Goal: Task Accomplishment & Management: Complete application form

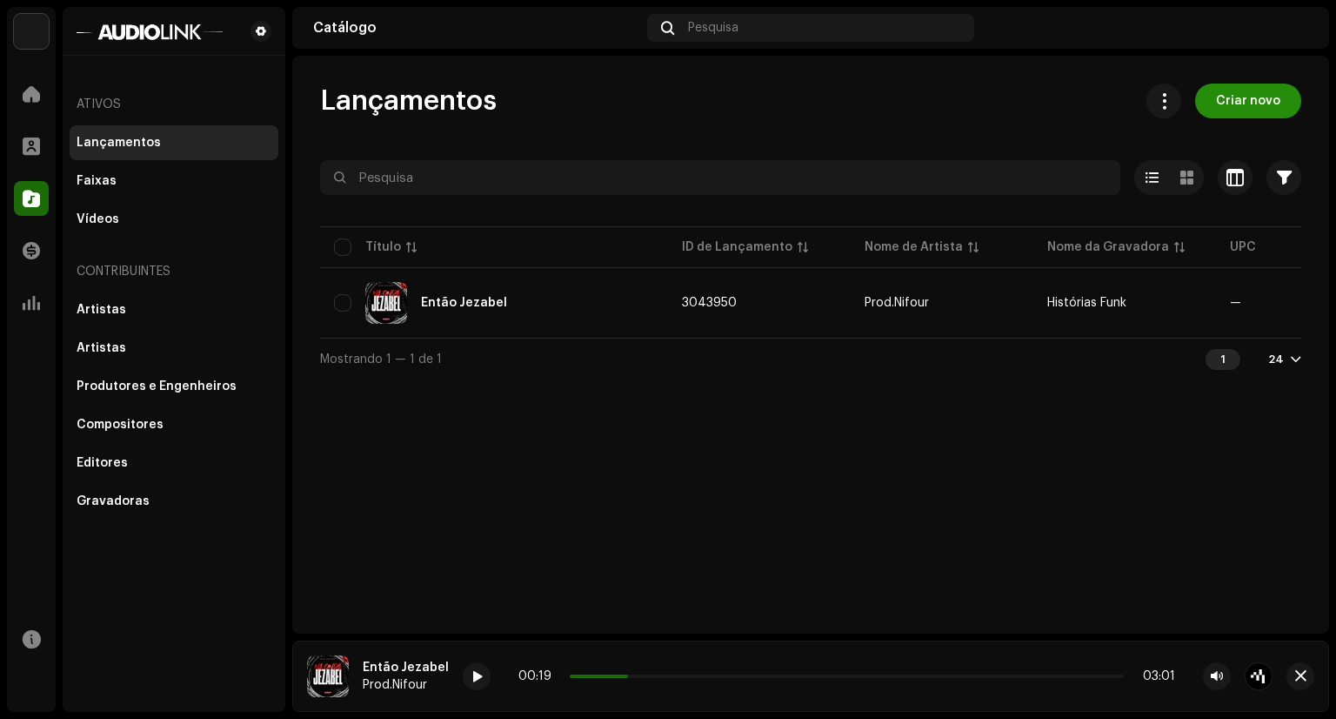
click at [1221, 107] on span "Criar novo" at bounding box center [1248, 101] width 64 height 35
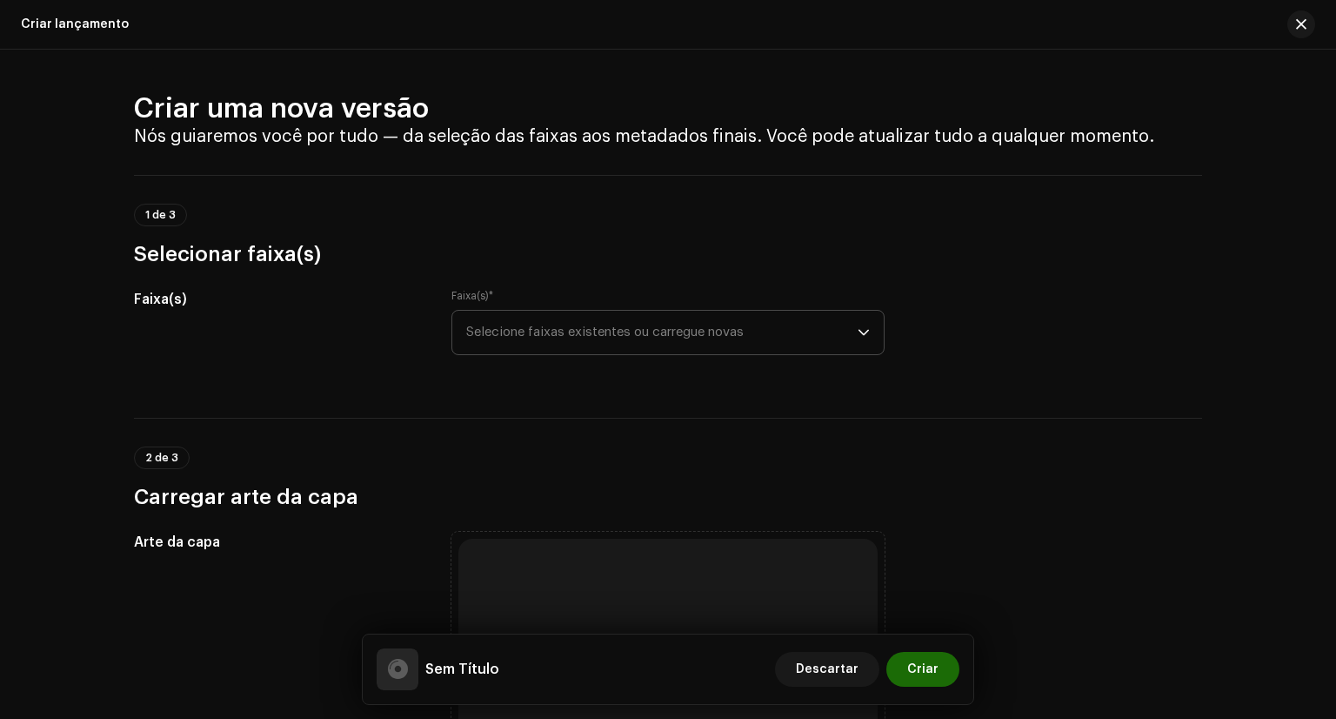
click at [812, 346] on span "Selecione faixas existentes ou carregue novas" at bounding box center [662, 333] width 392 height 44
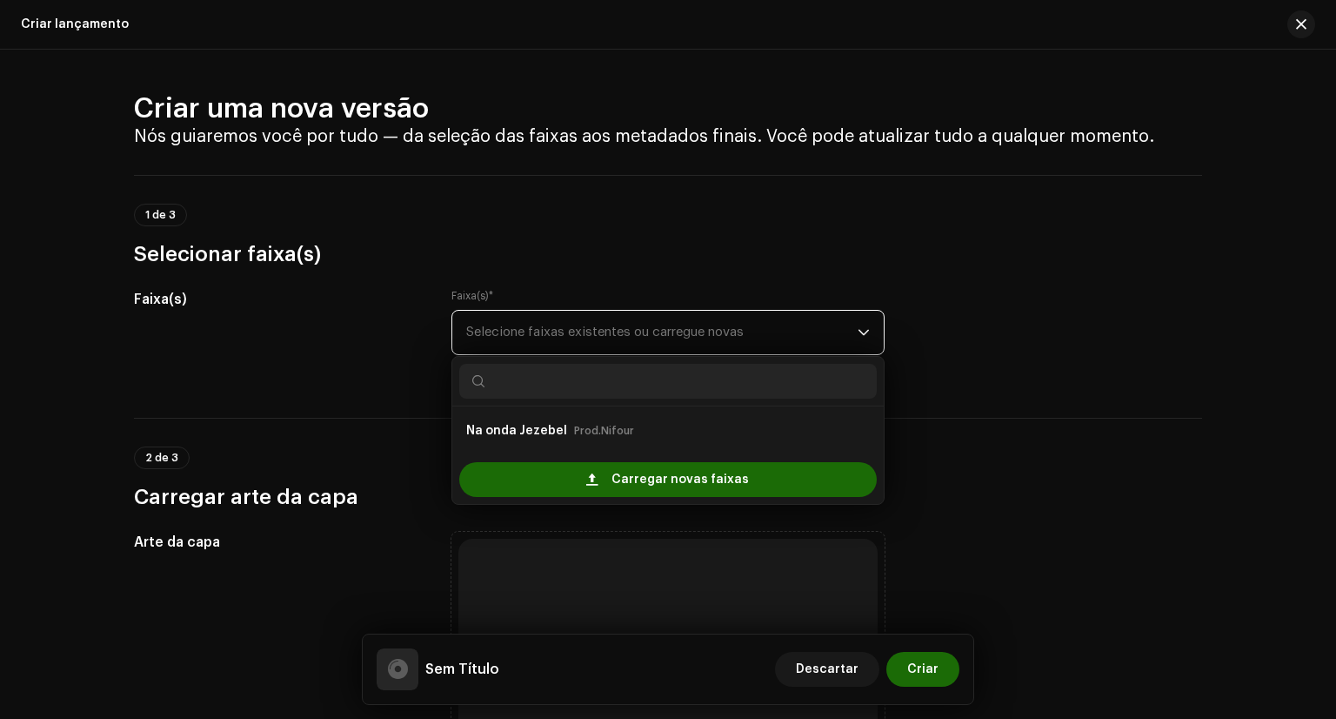
click at [812, 346] on span "Selecione faixas existentes ou carregue novas" at bounding box center [662, 333] width 392 height 44
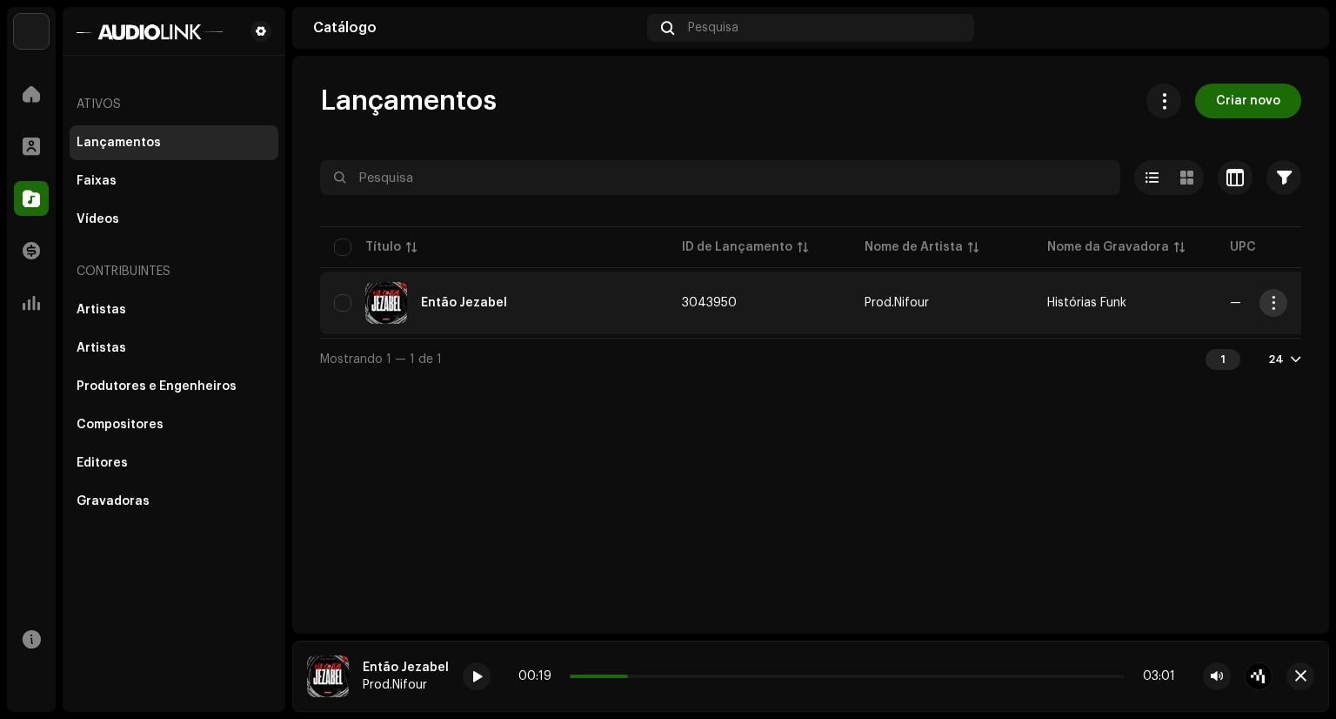
click at [1279, 304] on span "button" at bounding box center [1274, 303] width 13 height 14
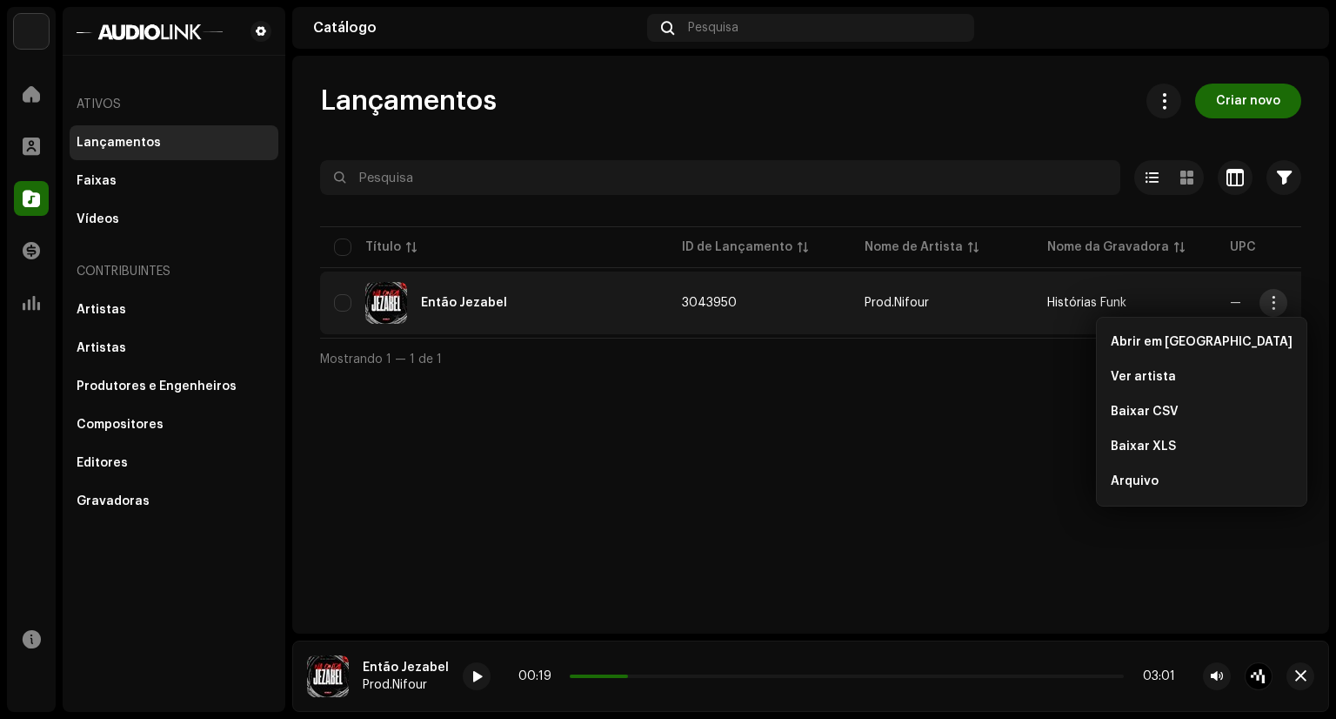
click at [1279, 304] on span "button" at bounding box center [1274, 303] width 13 height 14
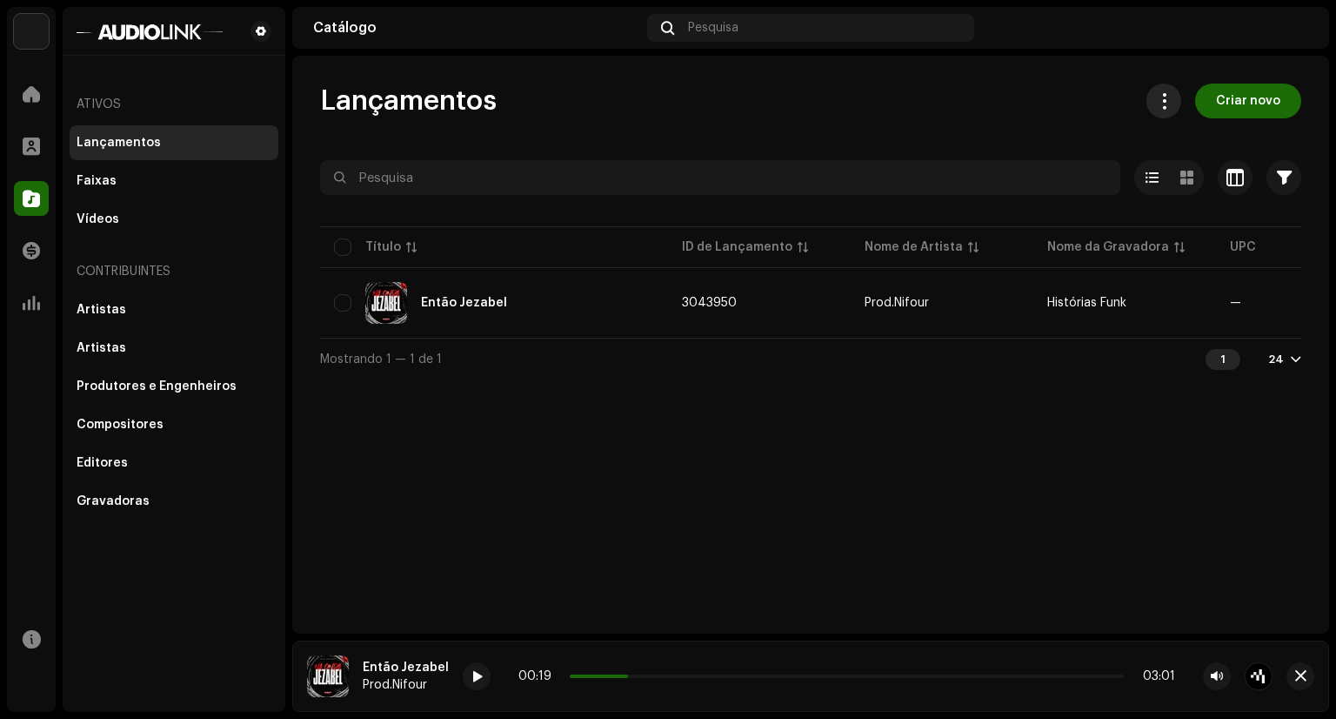
click at [1173, 104] on span at bounding box center [1164, 101] width 17 height 14
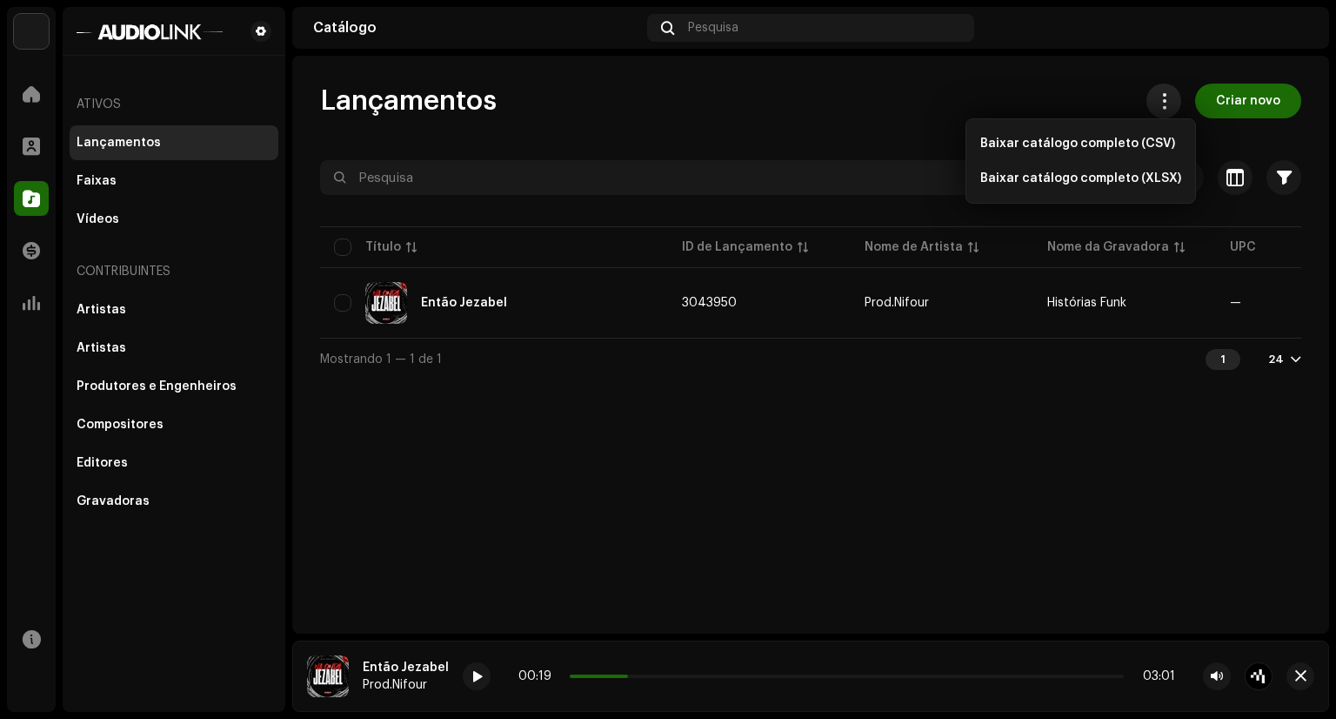
click at [1159, 96] on button at bounding box center [1164, 101] width 35 height 35
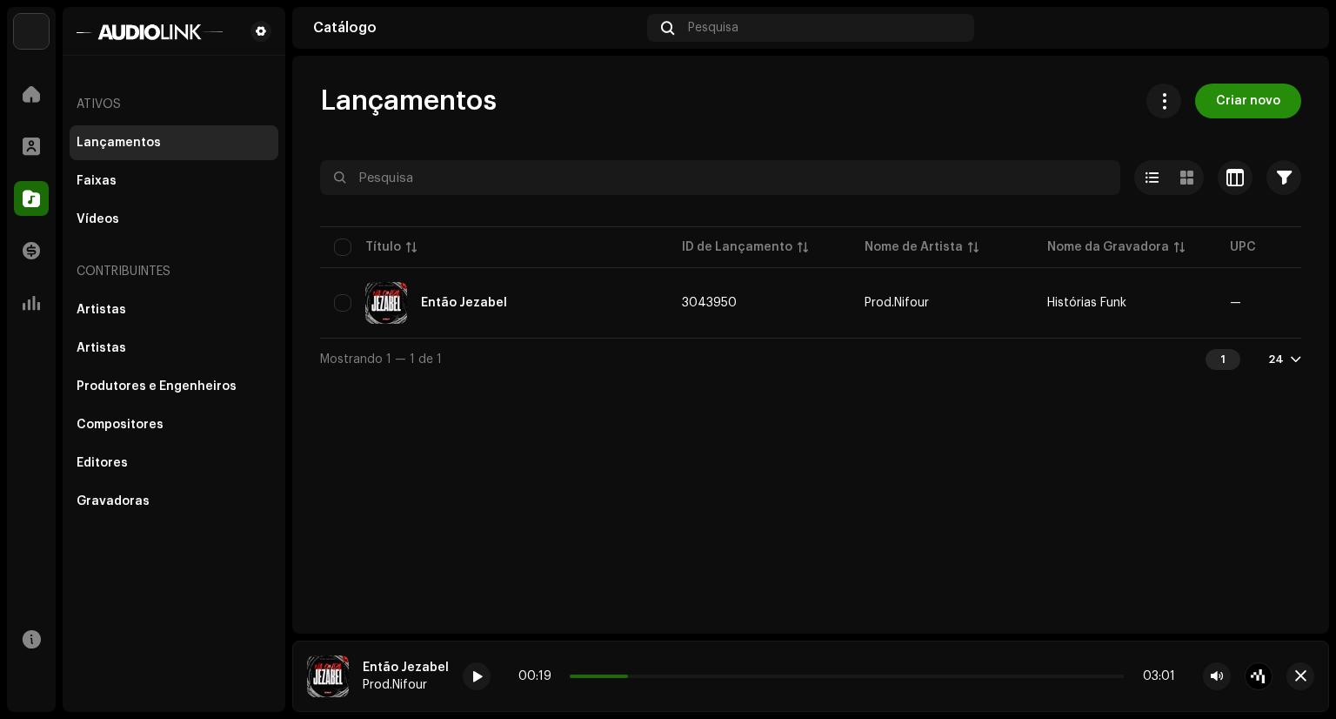
click at [1218, 104] on button "Criar novo" at bounding box center [1248, 101] width 106 height 35
